Goal: Task Accomplishment & Management: Use online tool/utility

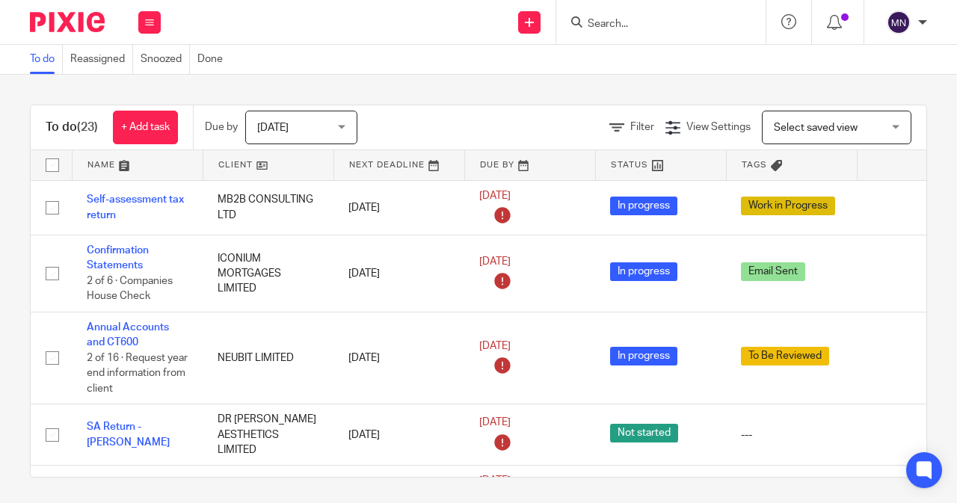
click at [601, 19] on input "Search" at bounding box center [653, 24] width 135 height 13
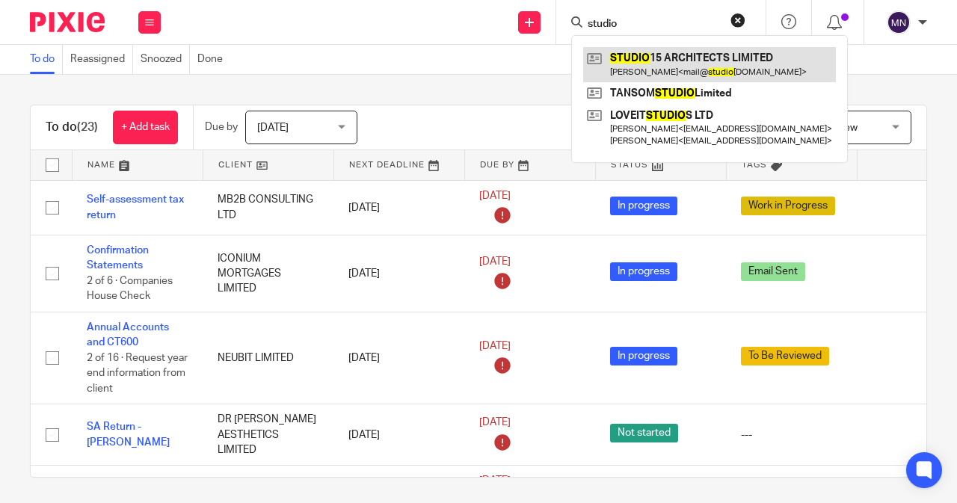
type input "studio"
click at [622, 58] on link at bounding box center [709, 64] width 253 height 34
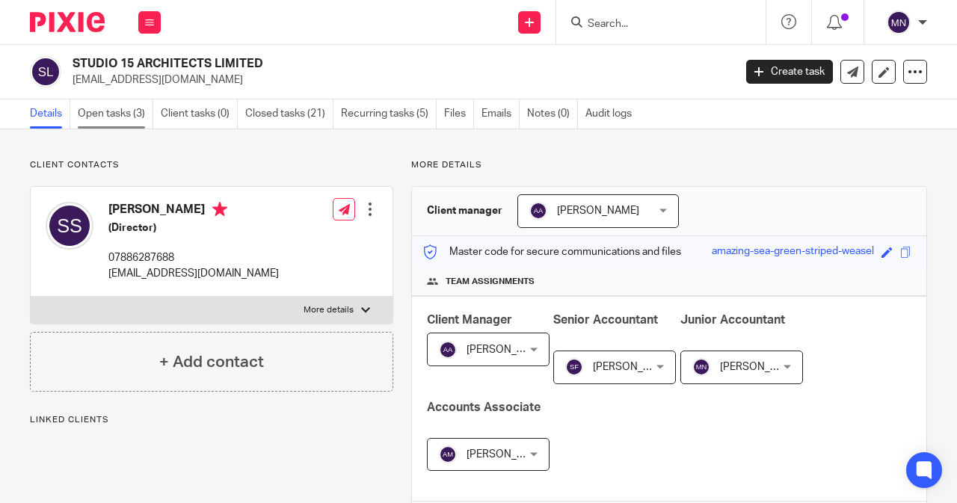
click at [133, 123] on link "Open tasks (3)" at bounding box center [116, 113] width 76 height 29
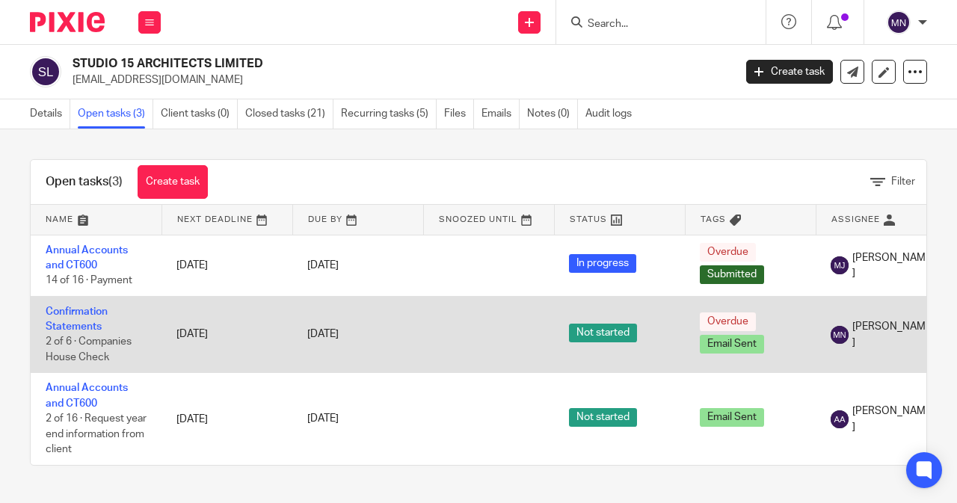
drag, startPoint x: 83, startPoint y: 321, endPoint x: 99, endPoint y: 354, distance: 36.5
click at [82, 320] on link "Confirmation Statements" at bounding box center [77, 319] width 62 height 25
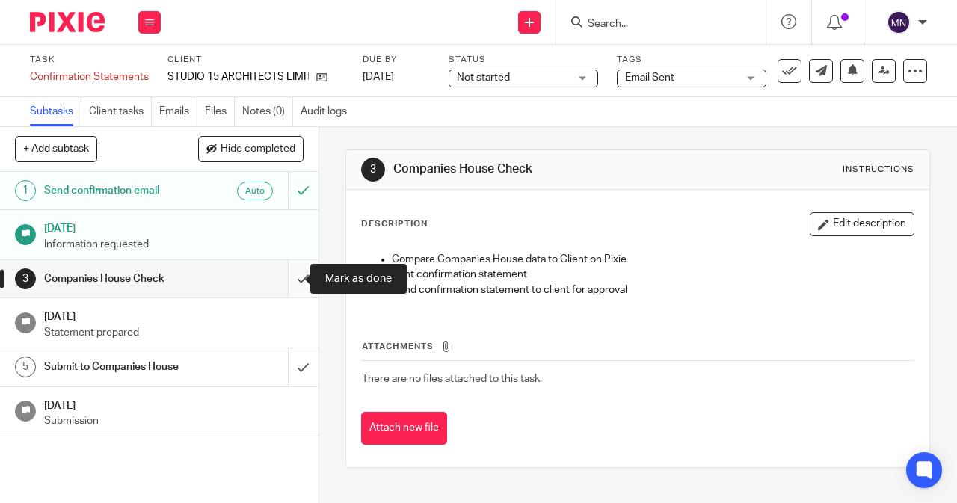
click at [280, 274] on input "submit" at bounding box center [159, 278] width 319 height 37
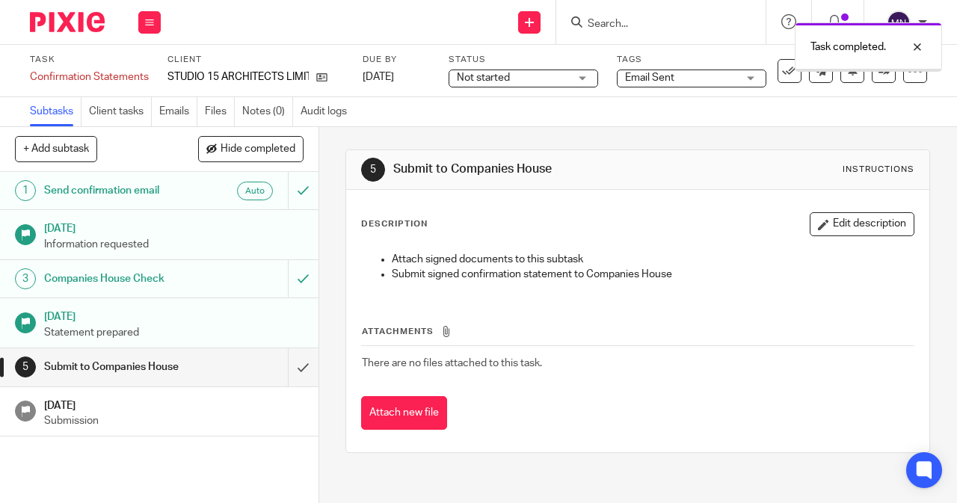
click at [292, 359] on input "submit" at bounding box center [159, 367] width 319 height 37
